Goal: Go to known website: Access a specific website the user already knows

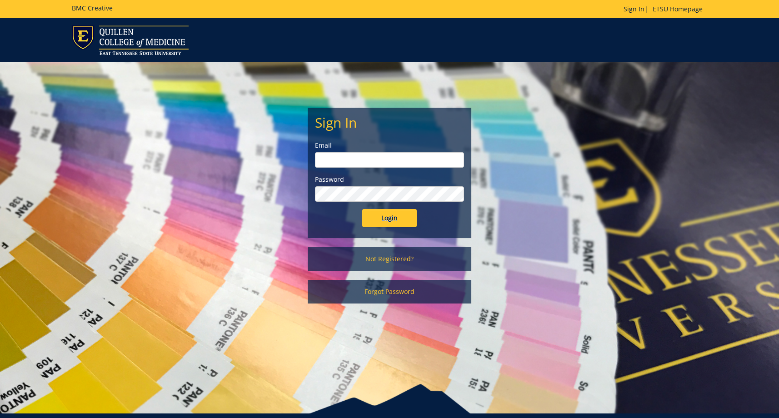
type input "[EMAIL_ADDRESS][DOMAIN_NAME]"
click at [389, 221] on input "Login" at bounding box center [389, 218] width 55 height 18
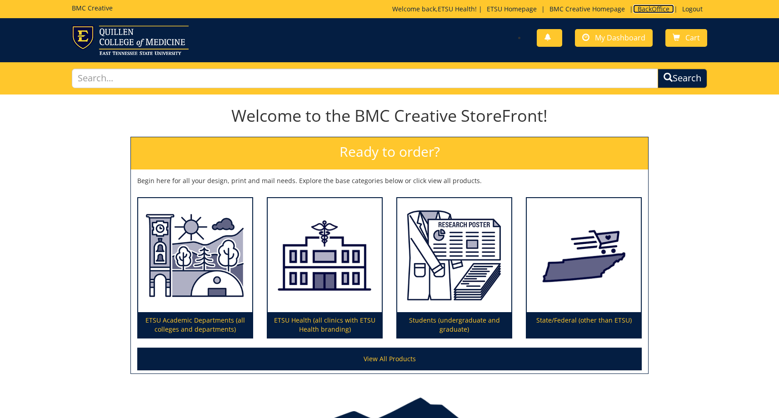
click at [657, 8] on link "BackOffice" at bounding box center [653, 9] width 41 height 9
